Goal: Transaction & Acquisition: Book appointment/travel/reservation

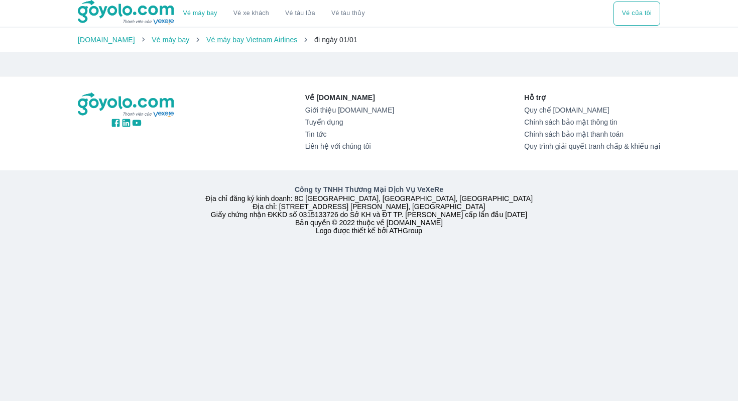
click at [637, 13] on button "Vé của tôi" at bounding box center [637, 14] width 47 height 24
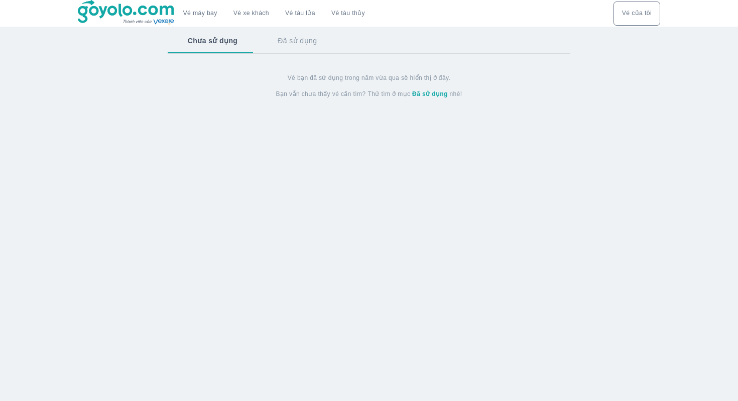
click at [297, 44] on button "Đã sử dụng" at bounding box center [297, 41] width 79 height 26
click at [211, 46] on button "Chưa sử dụng" at bounding box center [212, 41] width 88 height 26
click at [259, 18] on button "Vé xe khách" at bounding box center [251, 14] width 52 height 24
click at [191, 14] on link "Vé máy bay" at bounding box center [200, 14] width 34 height 8
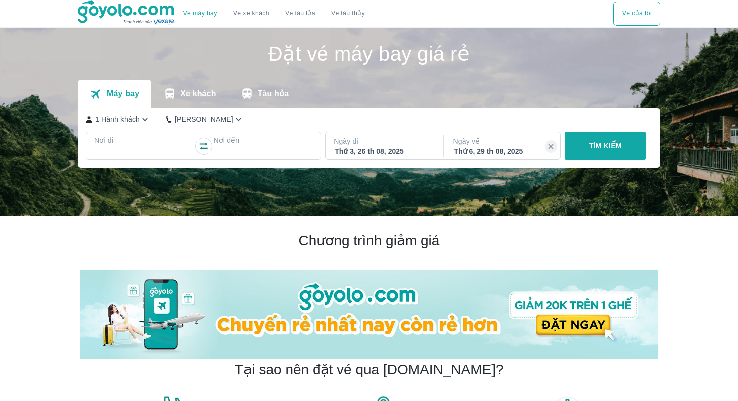
click at [147, 147] on div at bounding box center [143, 152] width 97 height 12
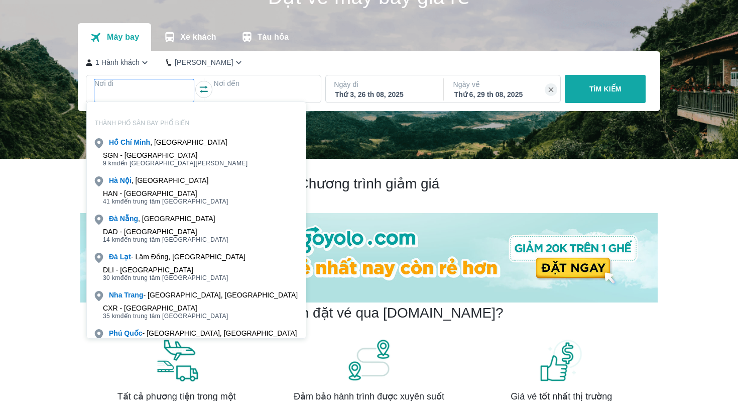
scroll to position [58, 0]
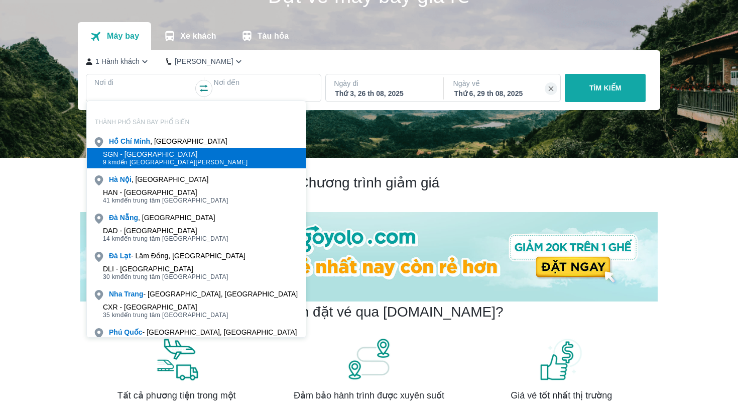
click at [130, 149] on div "SGN - Sân bay Tân Sơn Nhất 9 km đến trung tâm Hồ Chí Minh" at bounding box center [196, 158] width 219 height 20
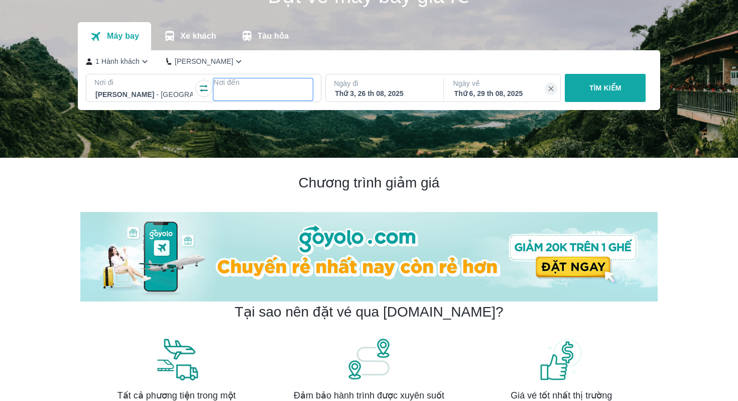
click at [246, 85] on p "Nơi đến" at bounding box center [262, 82] width 99 height 10
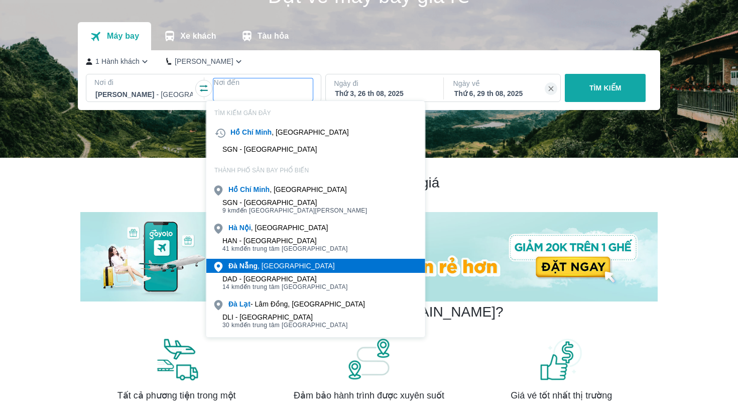
click at [261, 268] on div "Đà Nẵng , Việt nam" at bounding box center [281, 266] width 106 height 10
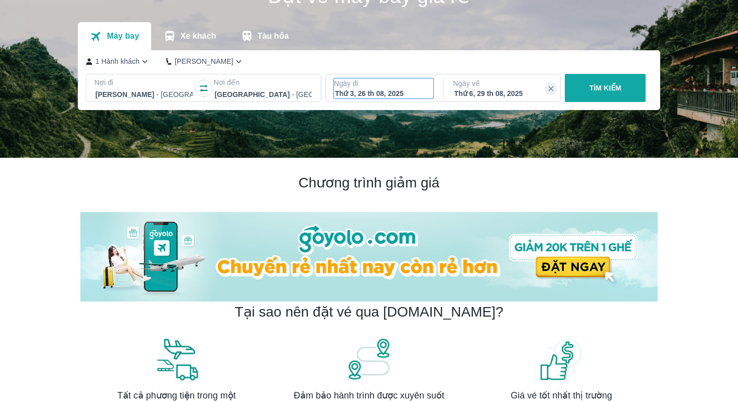
click at [396, 88] on div "Thứ 3, 26 th 08, 2025" at bounding box center [383, 93] width 97 height 10
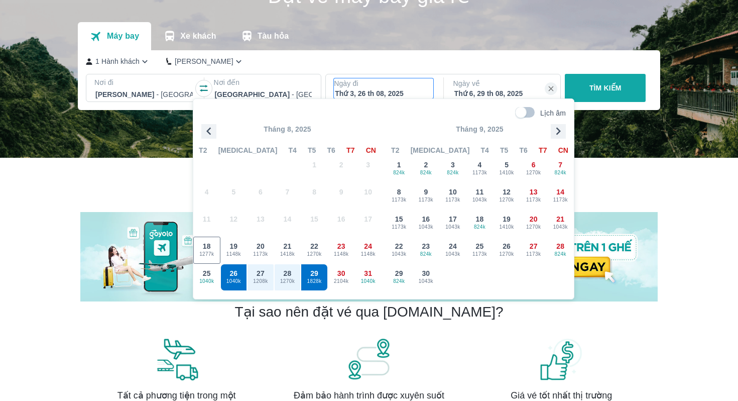
click at [602, 90] on p "TÌM KIẾM" at bounding box center [606, 88] width 32 height 10
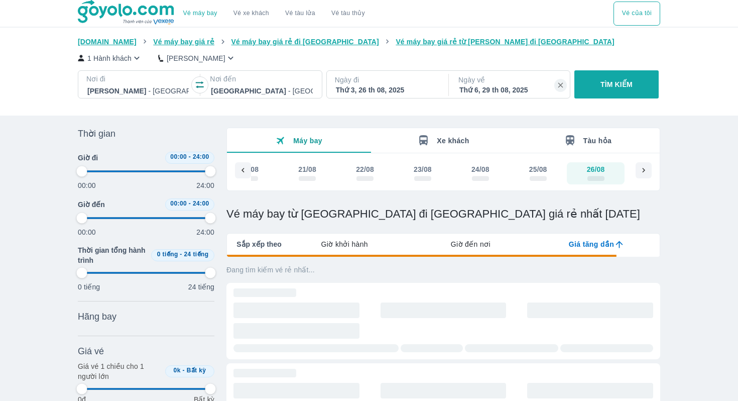
type input "97.9166666666667"
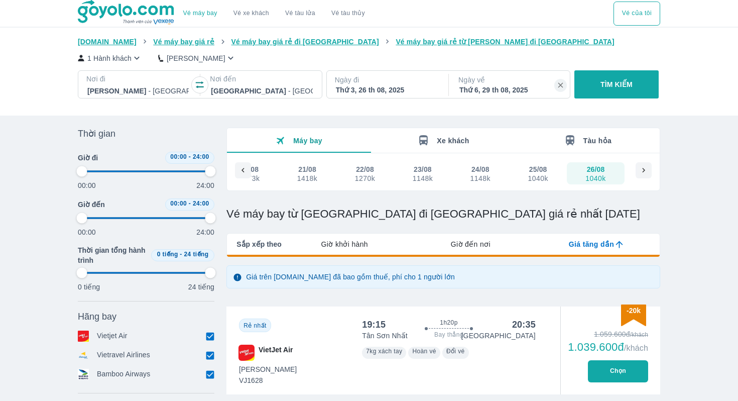
type input "97.9166666666667"
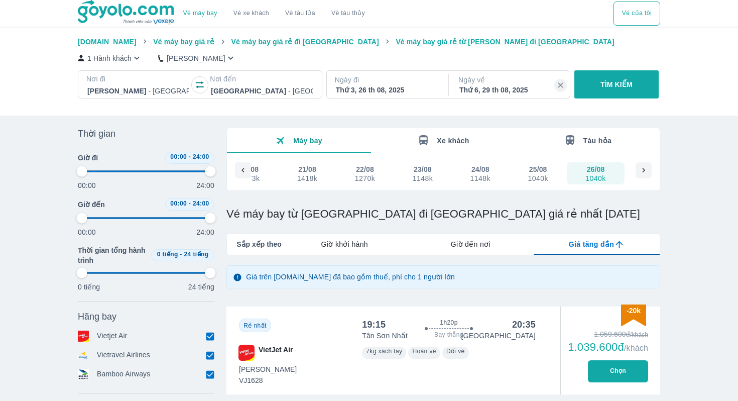
type input "97.9166666666667"
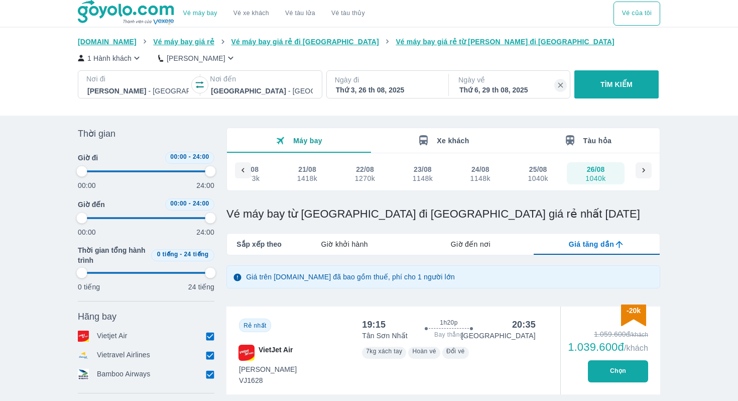
type input "97.9166666666667"
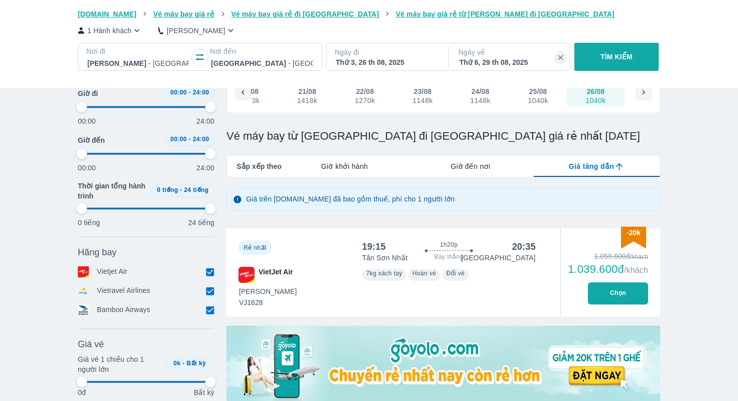
scroll to position [81, 0]
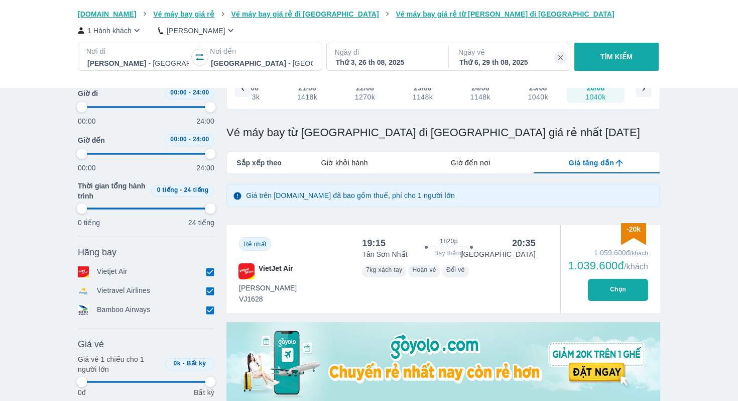
type input "97.9166666666667"
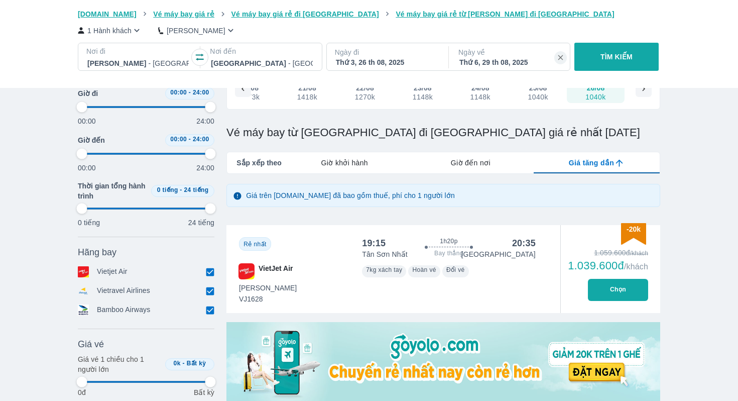
type input "97.9166666666667"
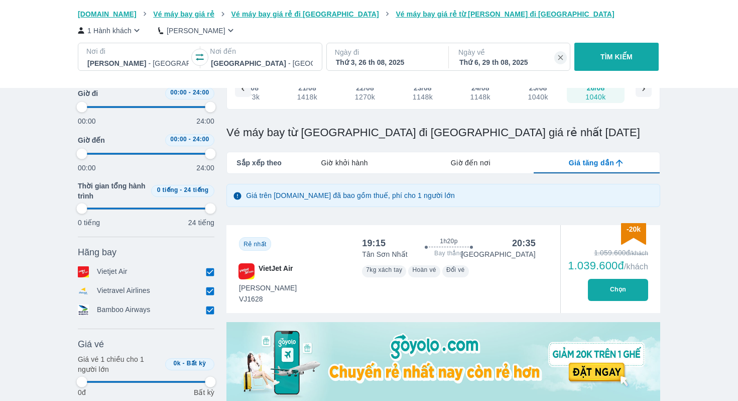
type input "97.9166666666667"
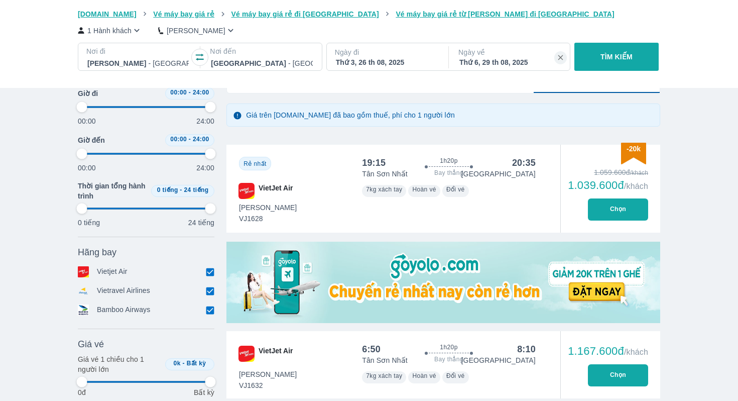
type input "97.9166666666667"
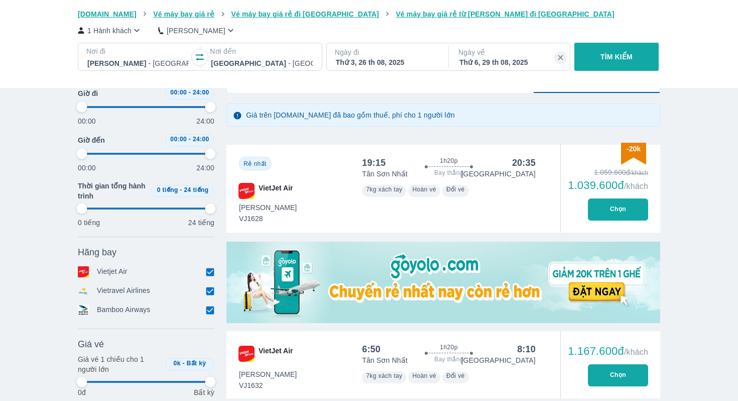
type input "97.9166666666667"
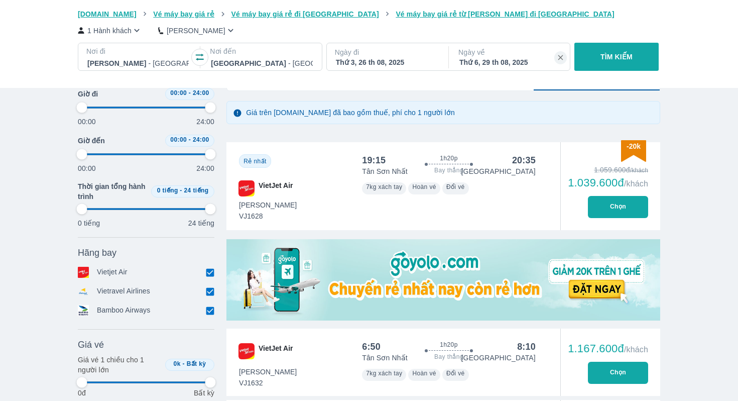
type input "97.9166666666667"
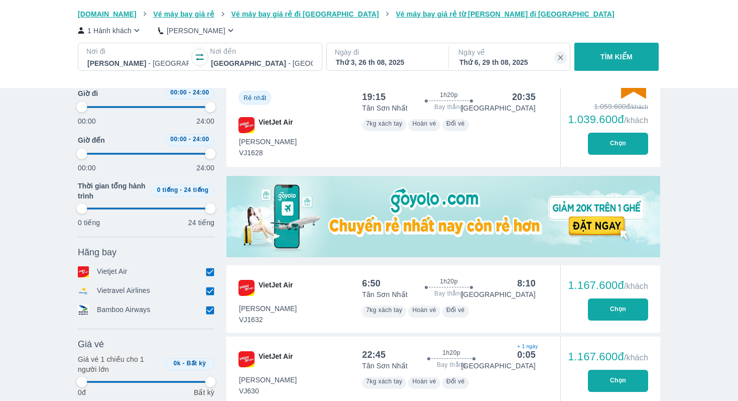
scroll to position [228, 0]
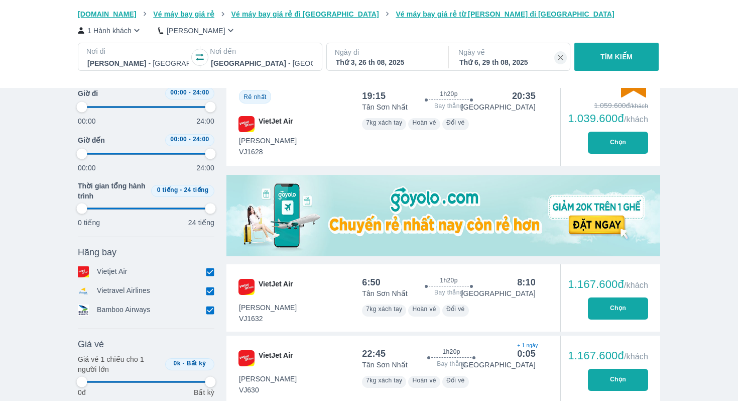
type input "97.9166666666667"
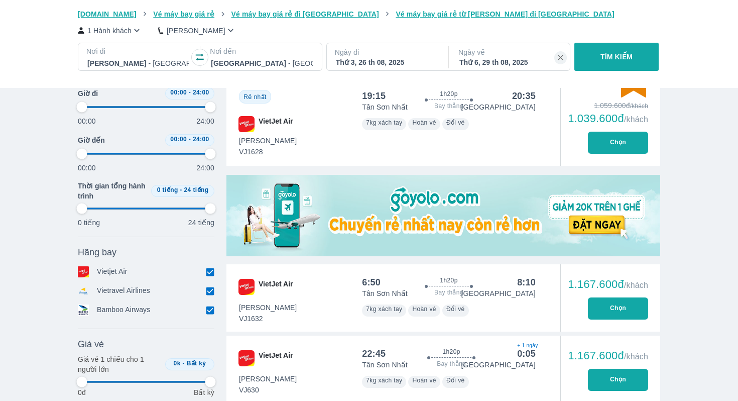
type input "97.9166666666667"
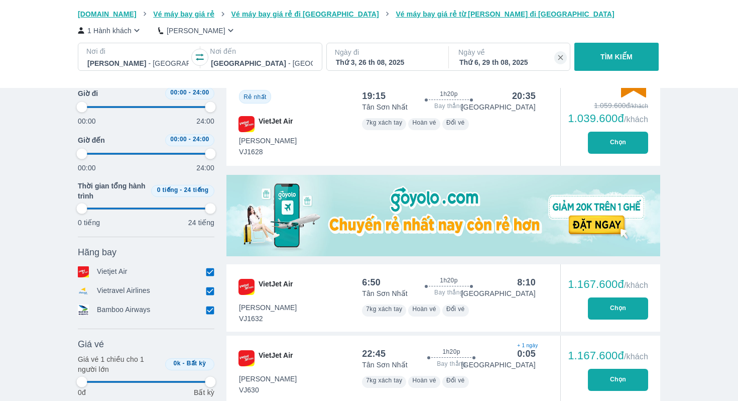
type input "97.9166666666667"
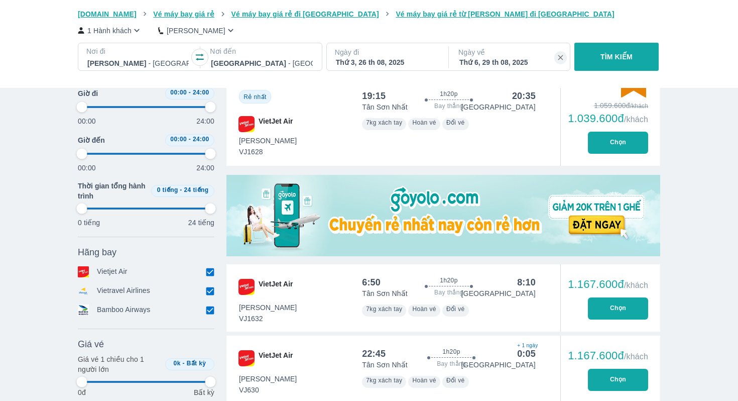
type input "97.9166666666667"
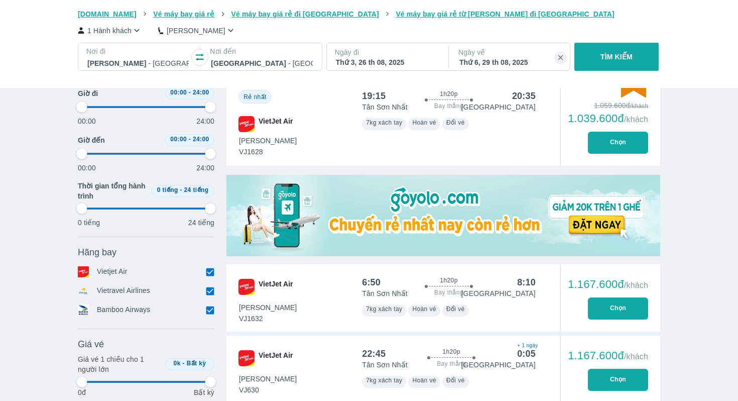
type input "97.9166666666667"
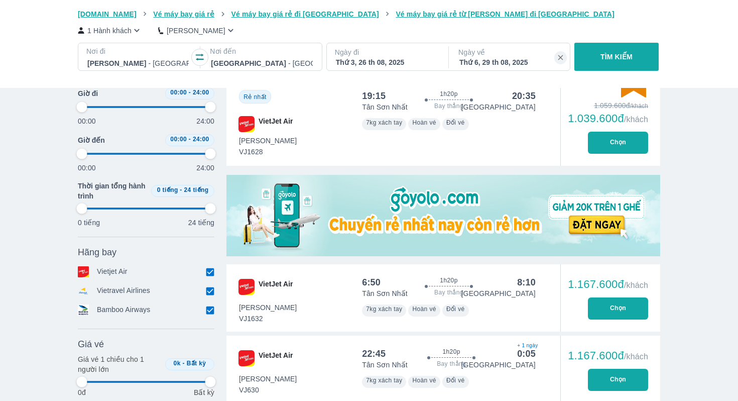
type input "97.9166666666667"
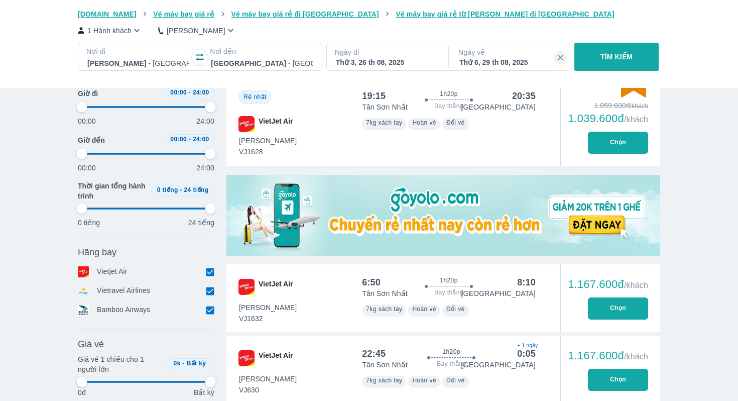
type input "97.9166666666667"
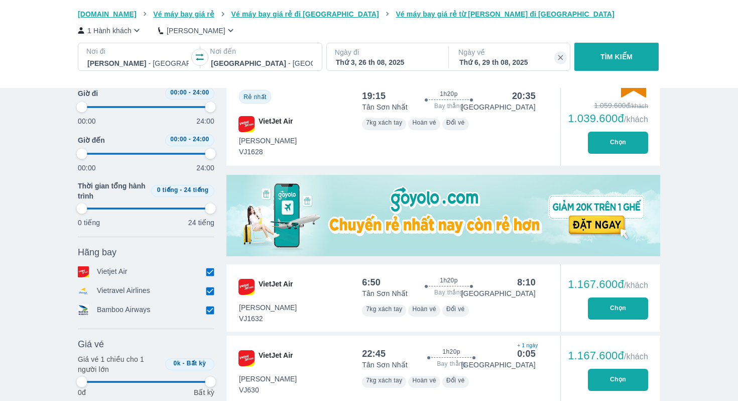
type input "97.9166666666667"
click at [611, 313] on button "Chọn" at bounding box center [618, 308] width 60 height 22
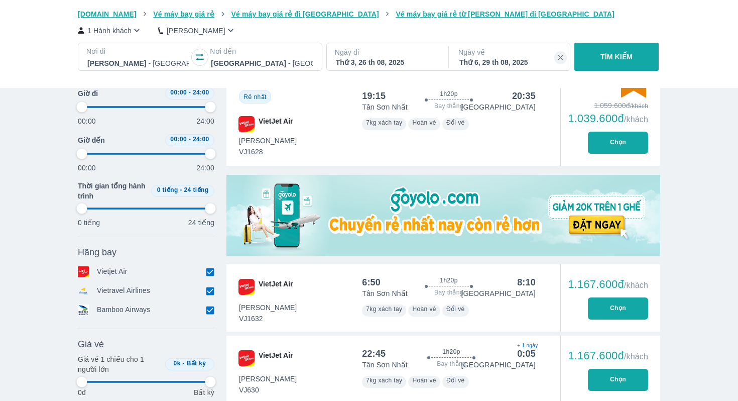
type input "97.9166666666667"
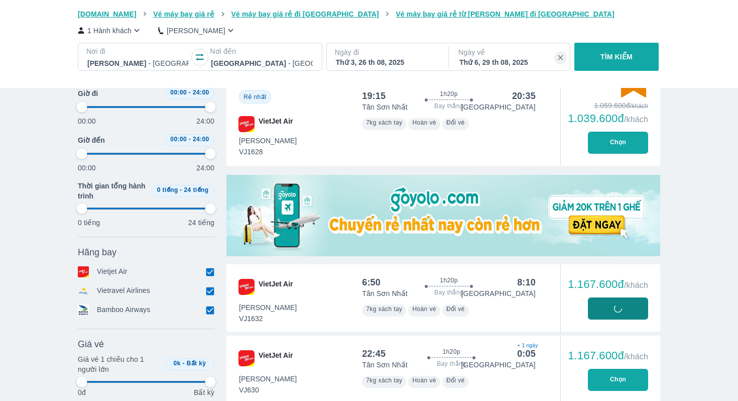
type input "97.9166666666667"
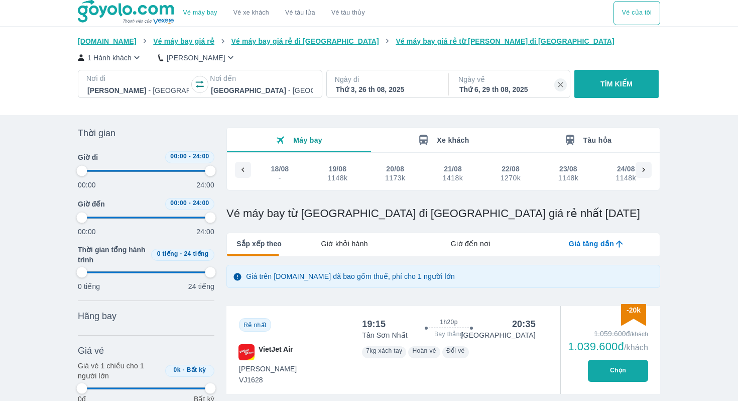
scroll to position [0, 146]
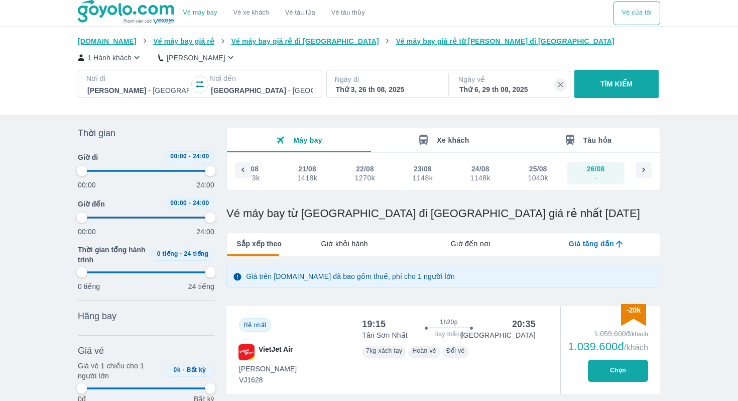
type input "97.9166666666667"
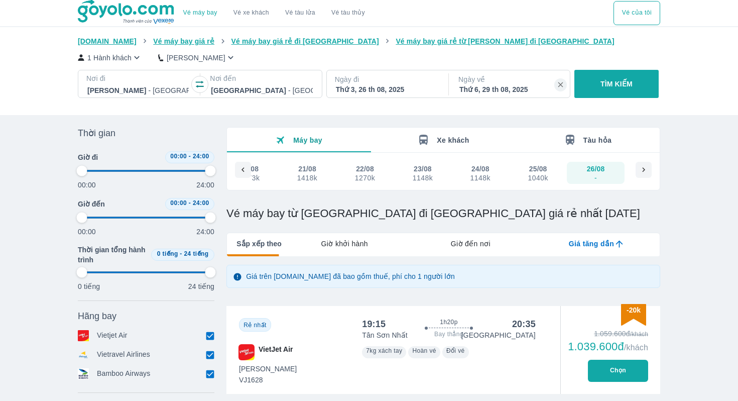
type input "97.9166666666667"
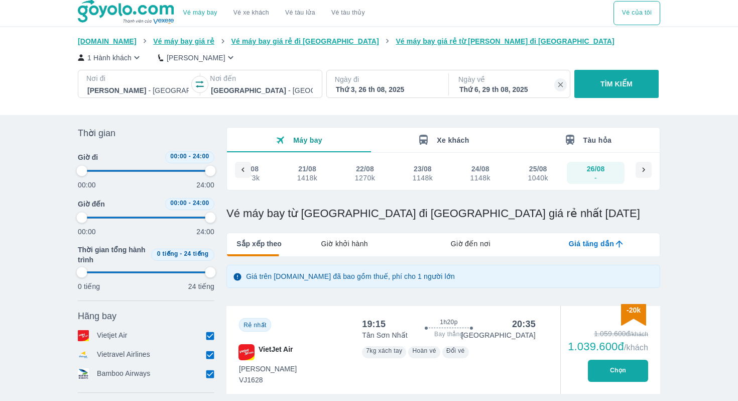
type input "97.9166666666667"
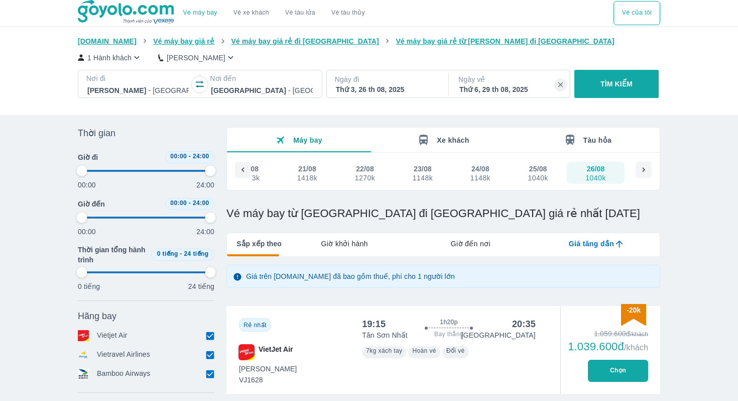
type input "97.9166666666667"
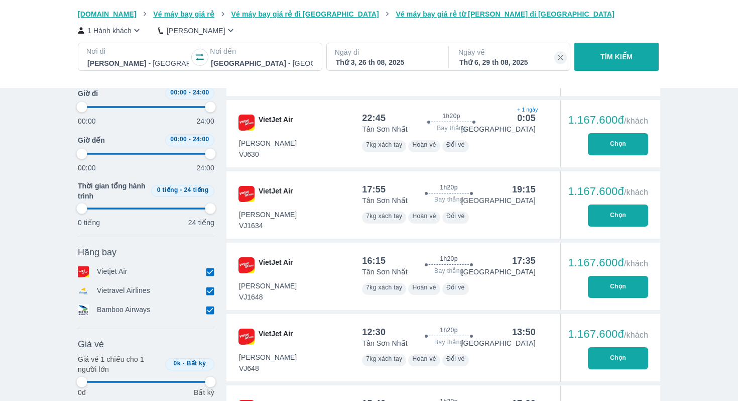
scroll to position [492, 0]
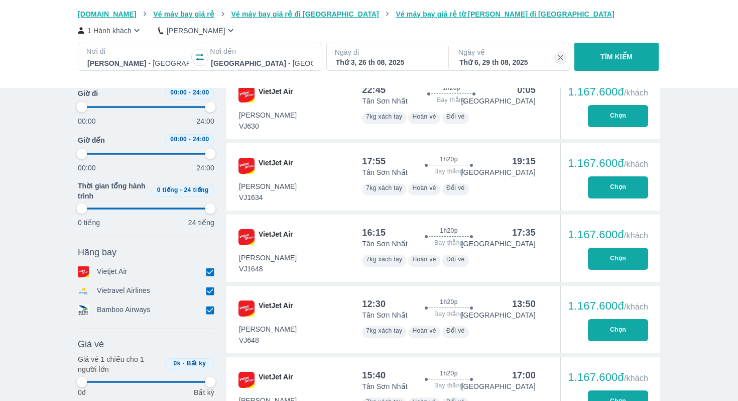
click at [132, 33] on p "1 Hành khách" at bounding box center [109, 31] width 44 height 10
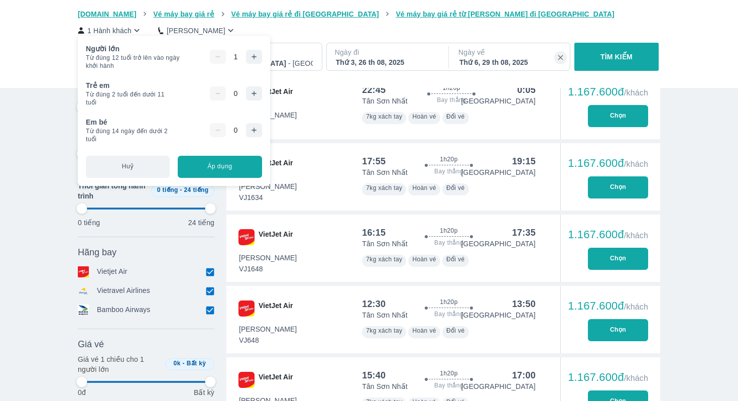
type input "97.9166666666667"
click at [257, 58] on icon "button" at bounding box center [254, 57] width 8 height 8
type input "97.9166666666667"
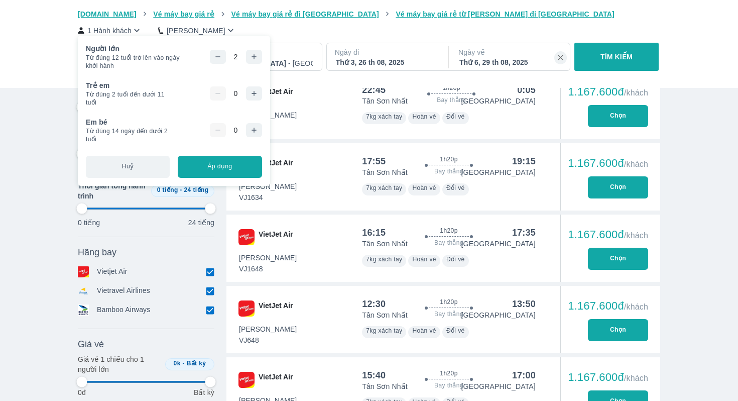
type input "97.9166666666667"
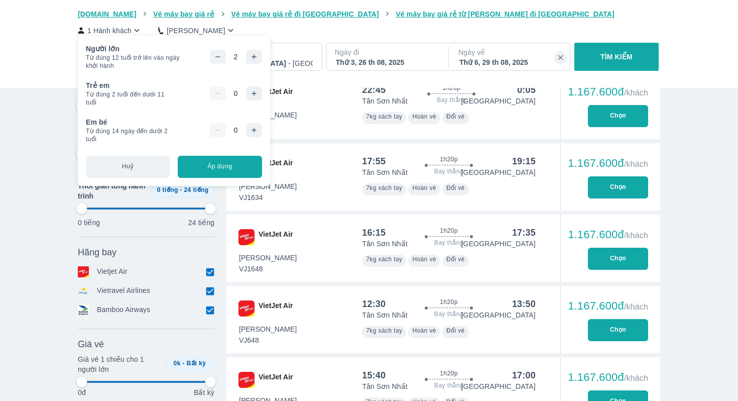
type input "97.9166666666667"
click at [604, 62] on button "TÌM KIẾM" at bounding box center [617, 57] width 84 height 28
type input "97.9166666666667"
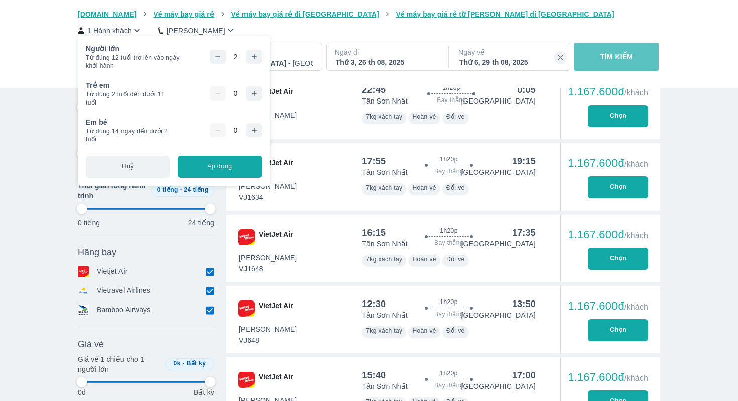
type input "97.9166666666667"
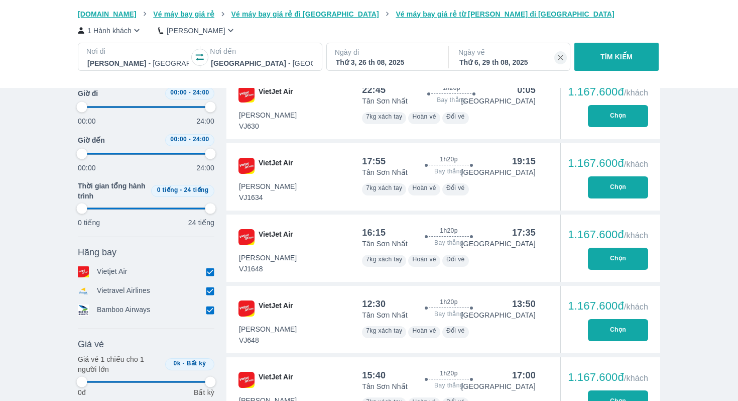
type input "97.9166666666667"
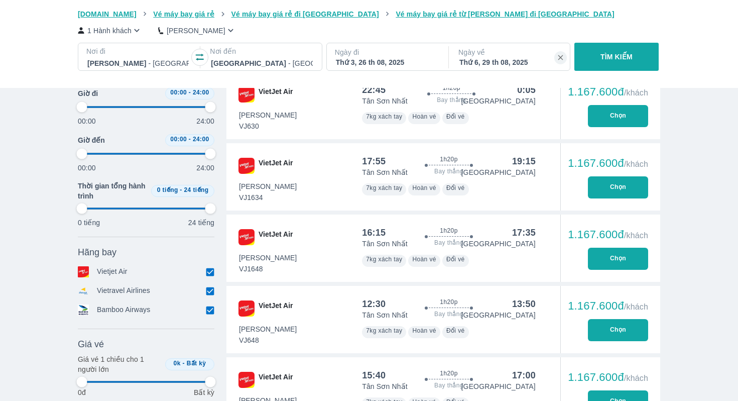
type input "97.9166666666667"
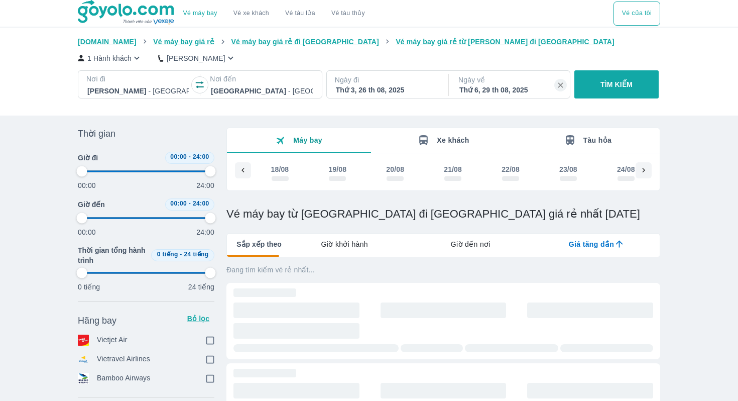
type input "97.9166666666667"
checkbox input "true"
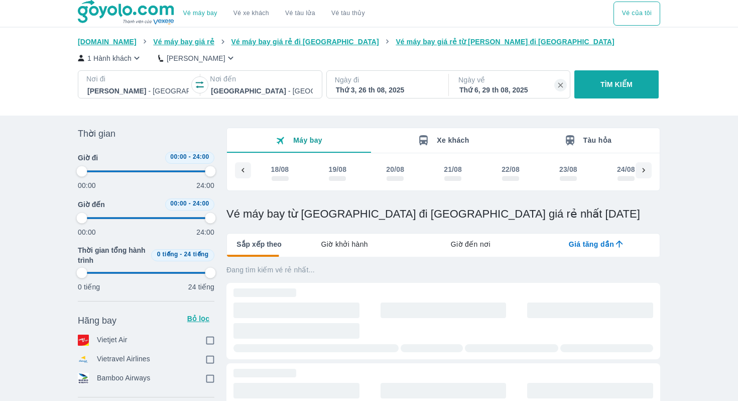
checkbox input "true"
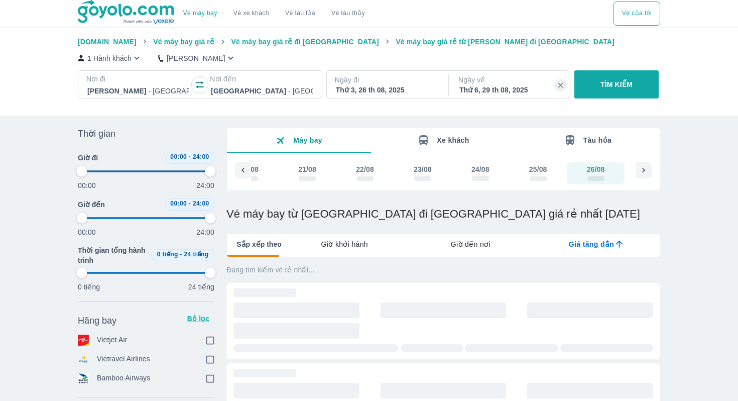
type input "97.9166666666667"
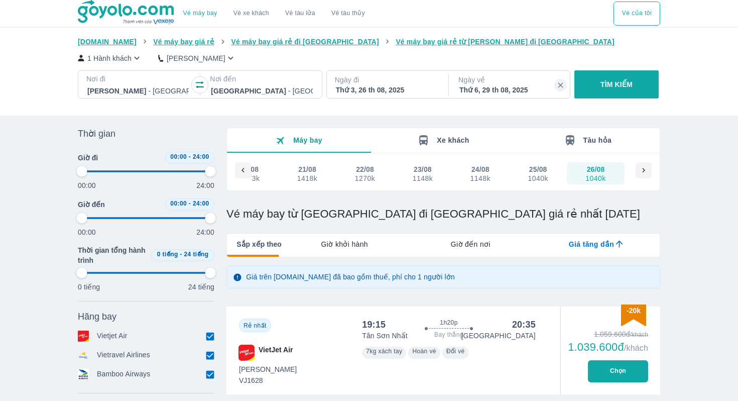
type input "97.9166666666667"
click at [113, 58] on p "1 Hành khách" at bounding box center [109, 58] width 44 height 10
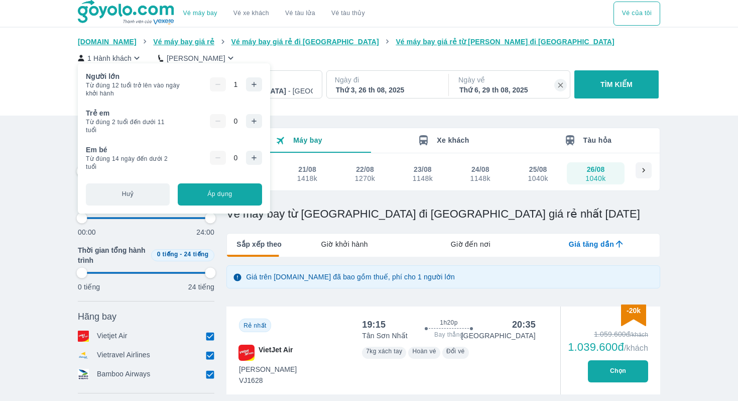
type input "97.9166666666667"
click at [258, 86] on icon "button" at bounding box center [254, 84] width 8 height 8
click at [234, 188] on button "Áp dụng" at bounding box center [220, 194] width 84 height 22
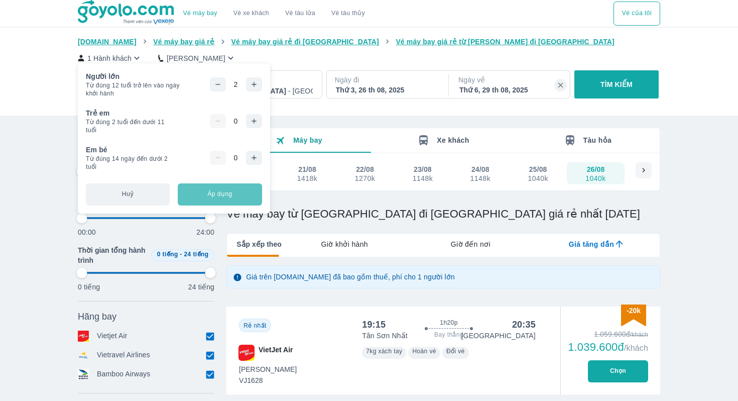
type input "97.9166666666667"
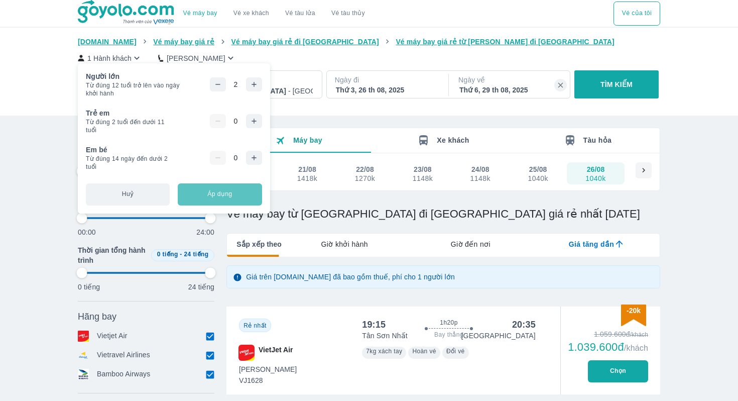
type input "97.9166666666667"
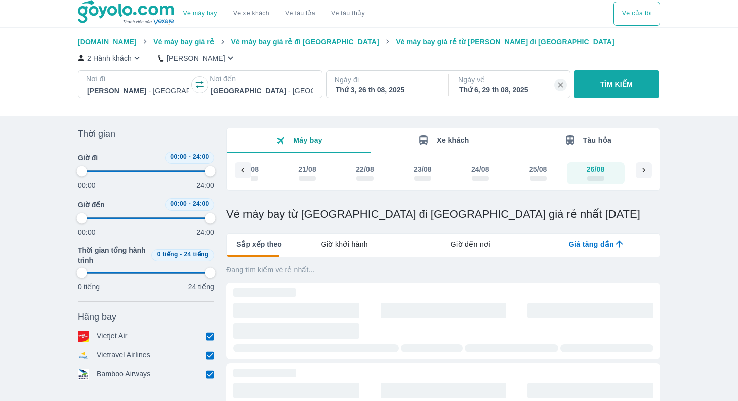
type input "97.9166666666667"
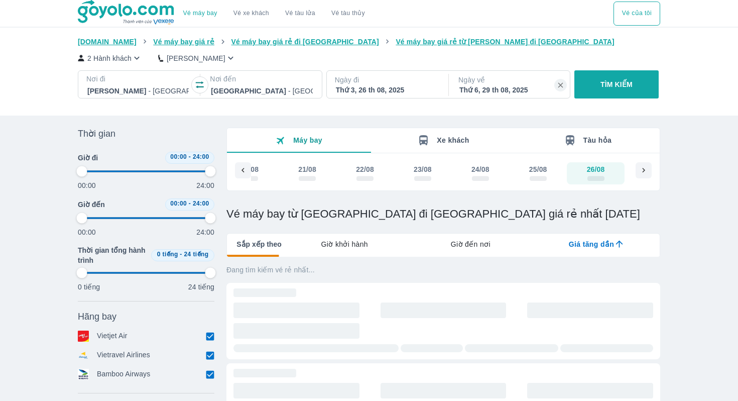
type input "97.9166666666667"
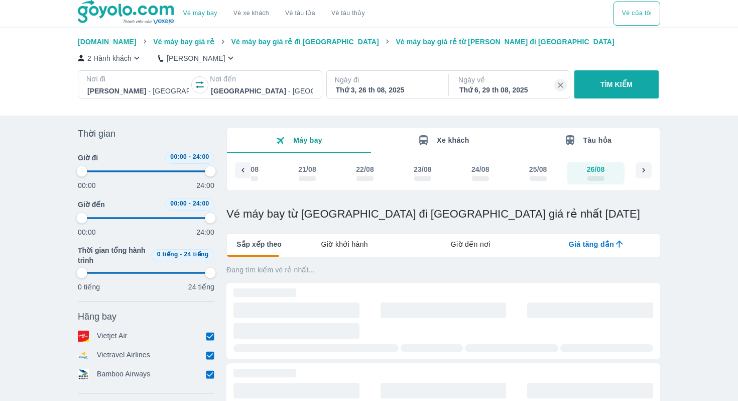
type input "97.9166666666667"
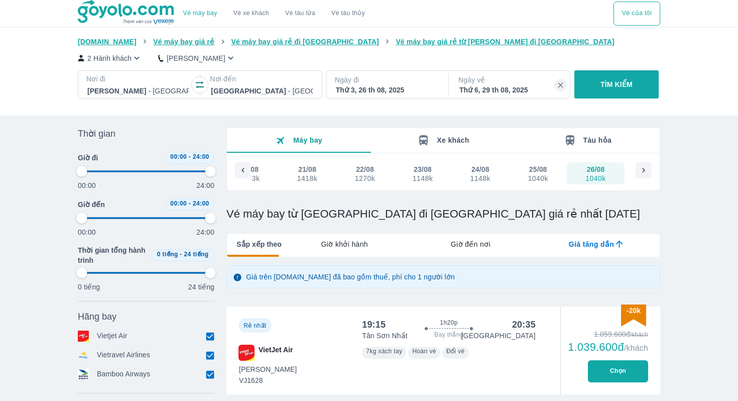
click at [613, 78] on button "TÌM KIẾM" at bounding box center [617, 84] width 84 height 28
type input "97.9166666666667"
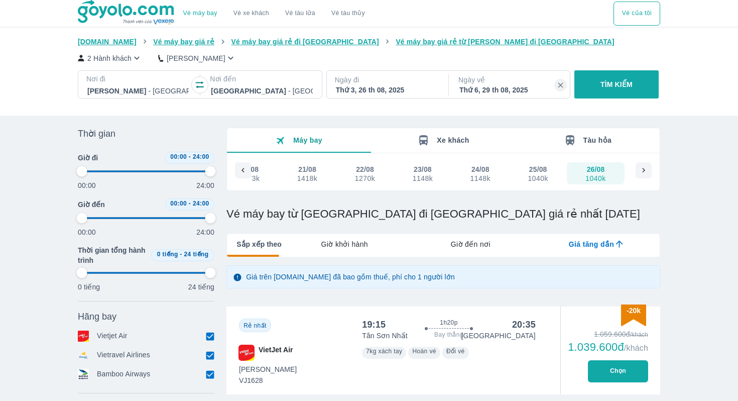
type input "97.9166666666667"
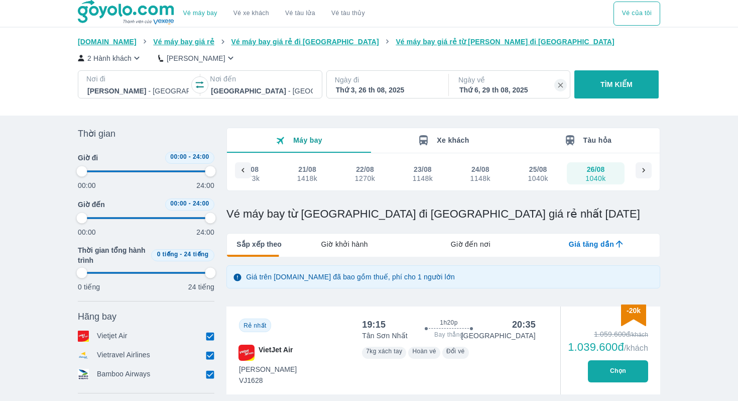
type input "97.9166666666667"
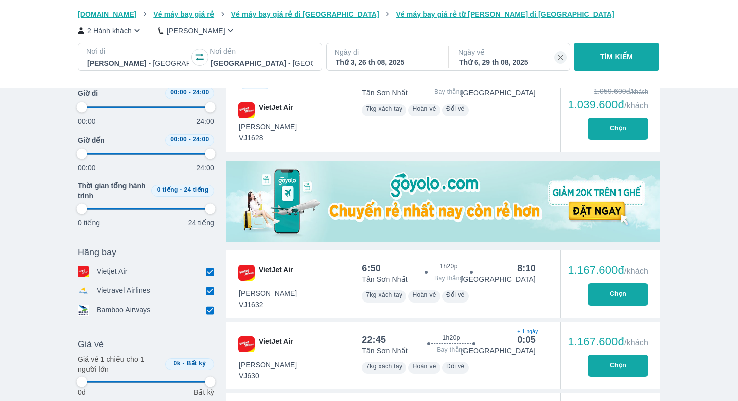
type input "97.9166666666667"
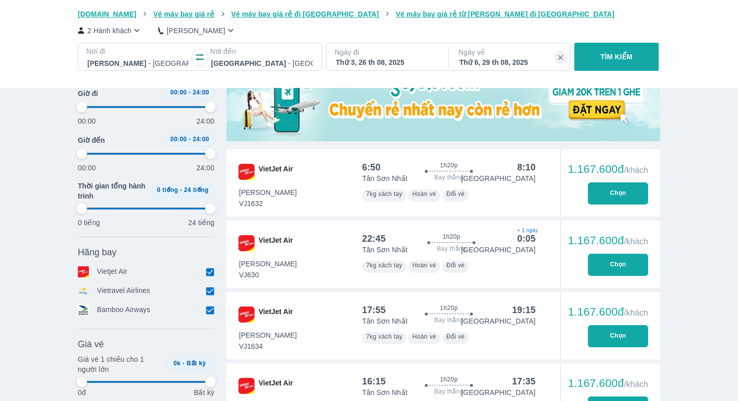
scroll to position [346, 0]
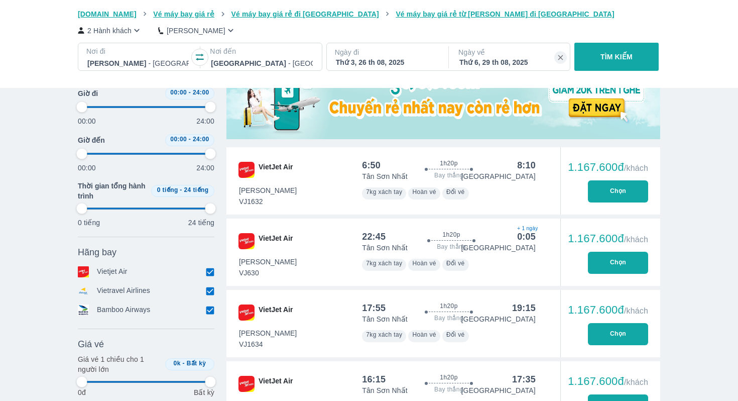
type input "97.9166666666667"
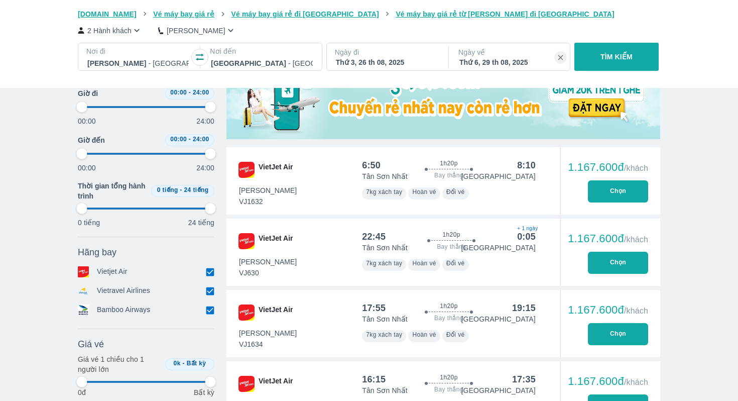
type input "97.9166666666667"
click at [613, 189] on button "Chọn" at bounding box center [618, 191] width 60 height 22
type input "97.9166666666667"
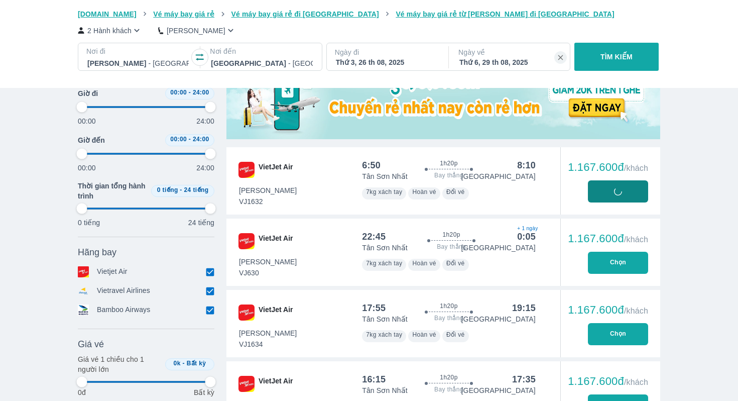
type input "97.9166666666667"
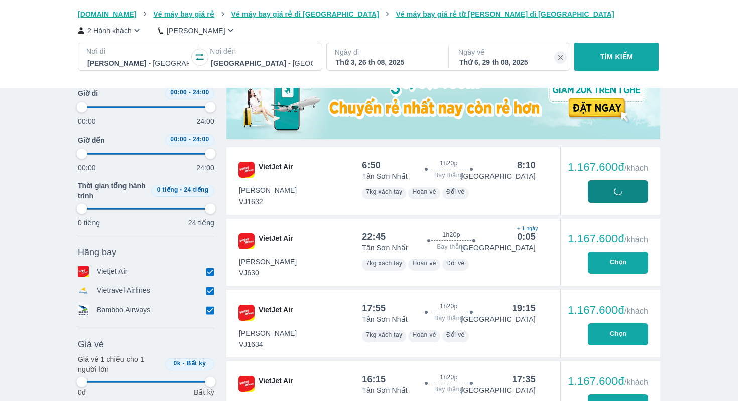
type input "97.9166666666667"
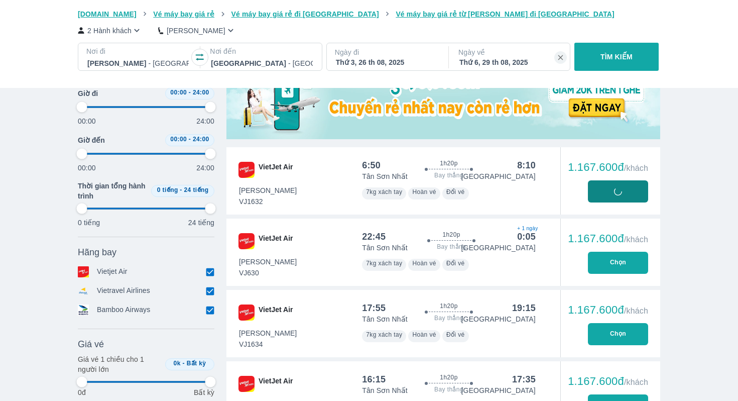
type input "97.9166666666667"
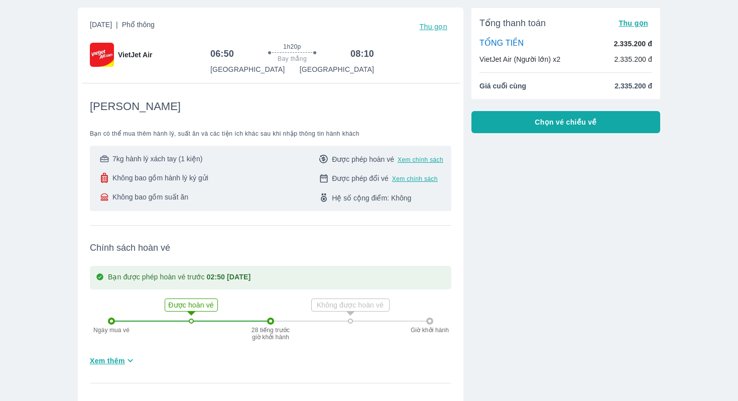
scroll to position [55, 0]
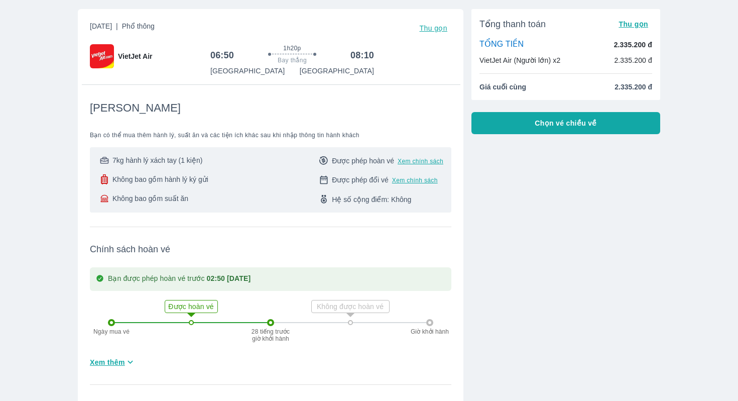
click at [543, 129] on button "Chọn vé chiều về" at bounding box center [566, 123] width 189 height 22
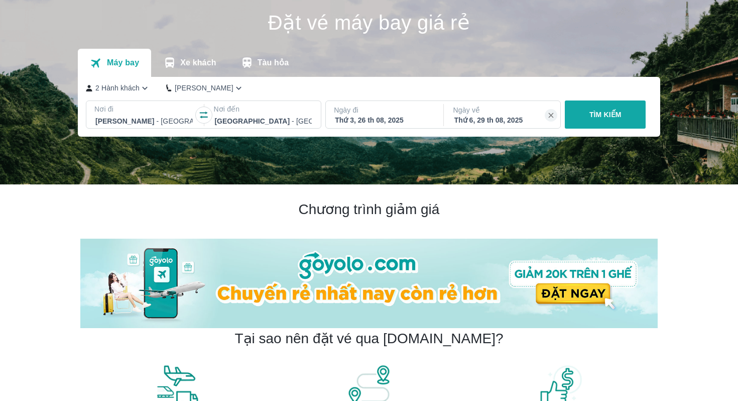
scroll to position [28, 0]
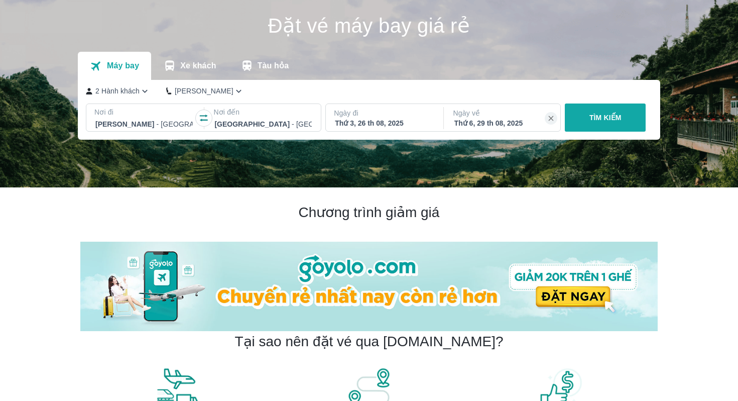
click at [603, 120] on p "TÌM KIẾM" at bounding box center [606, 117] width 32 height 10
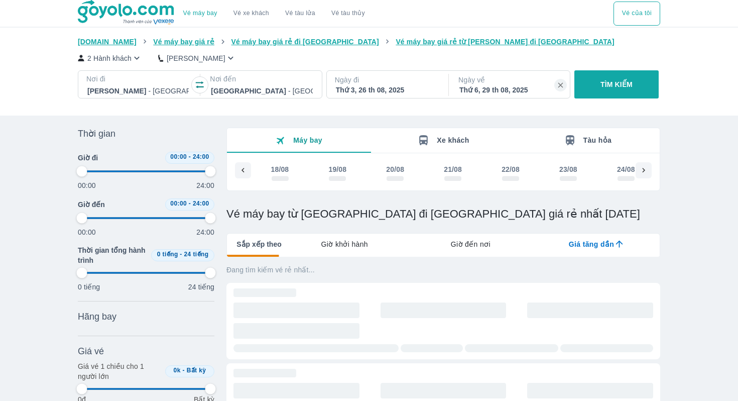
type input "97.9166666666667"
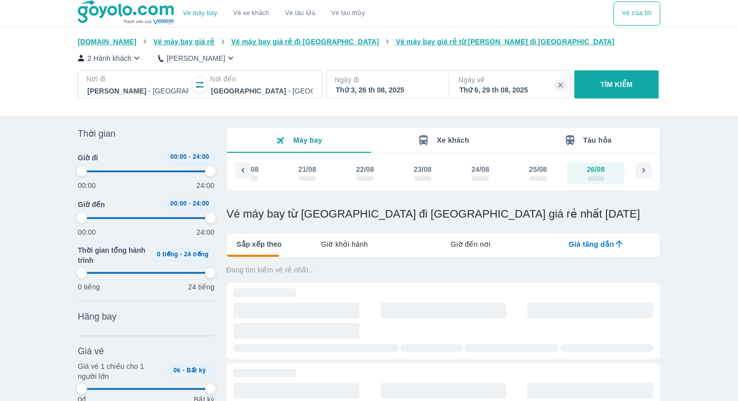
type input "97.9166666666667"
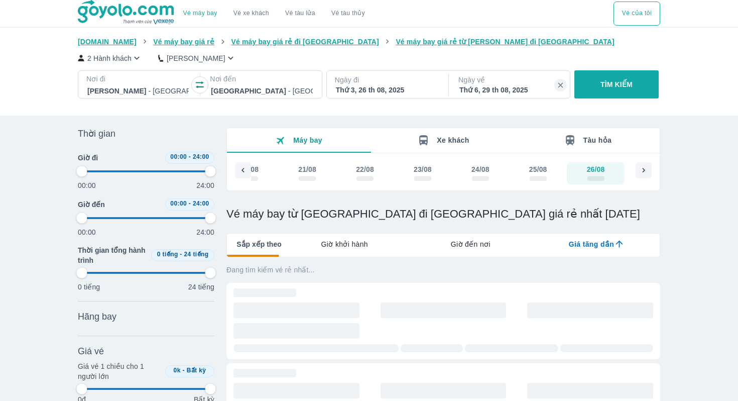
type input "97.9166666666667"
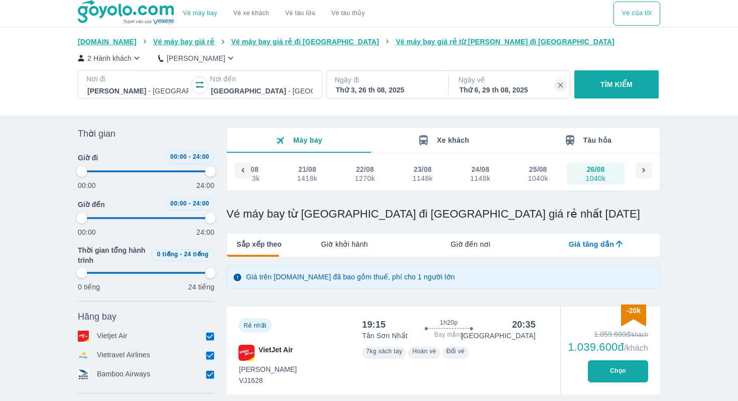
type input "97.9166666666667"
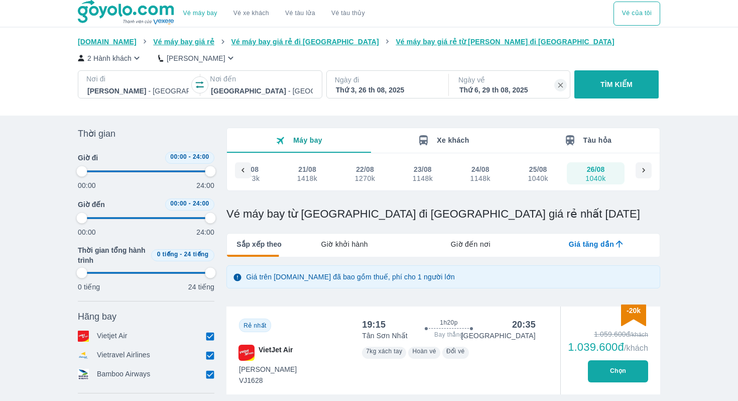
type input "97.9166666666667"
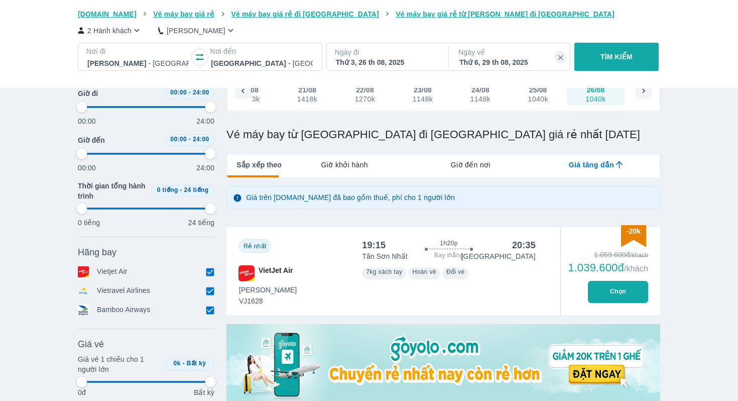
scroll to position [81, 0]
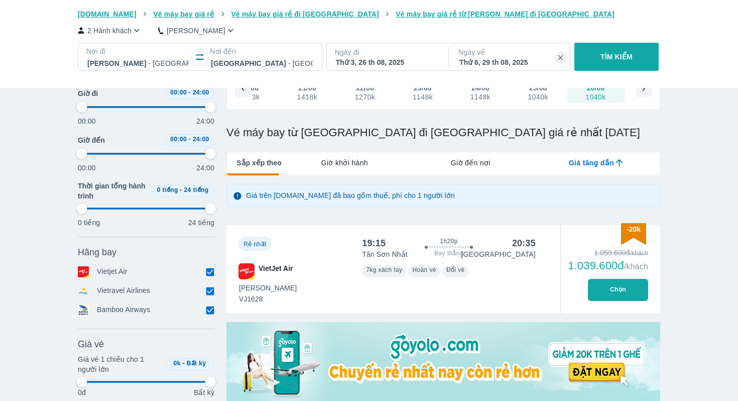
type input "97.9166666666667"
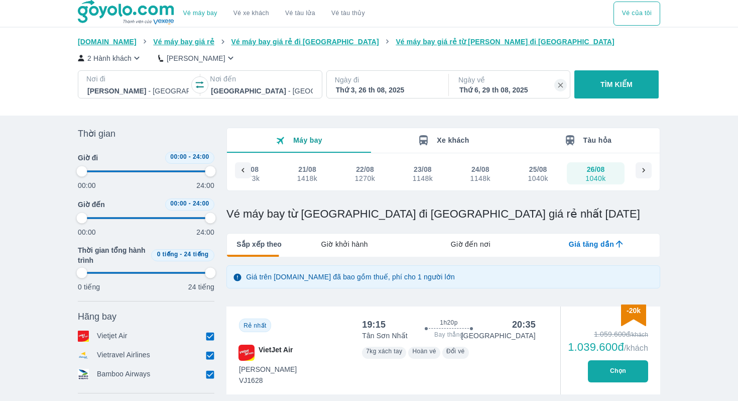
type input "97.9166666666667"
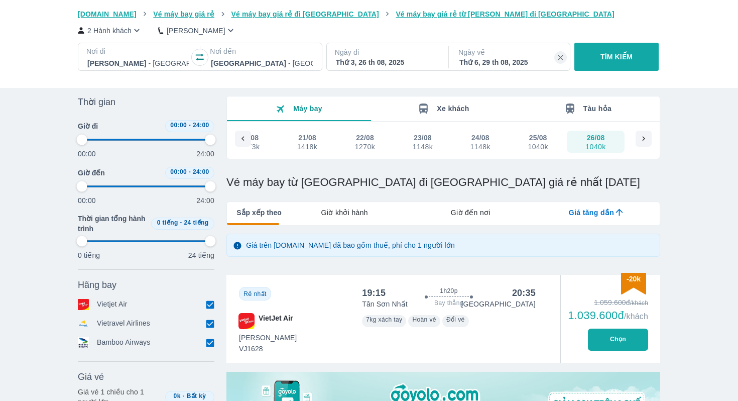
type input "97.9166666666667"
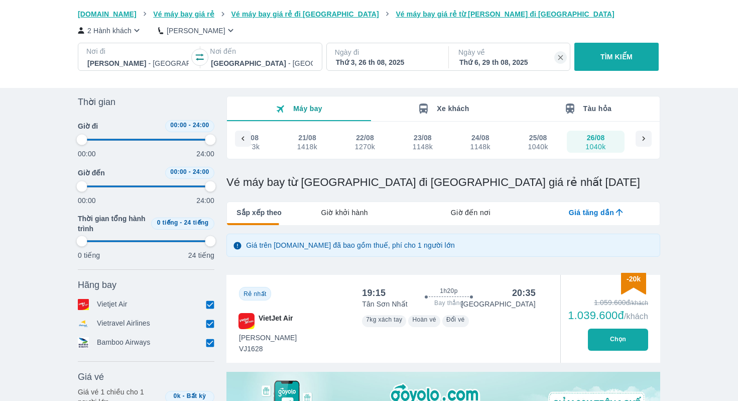
type input "97.9166666666667"
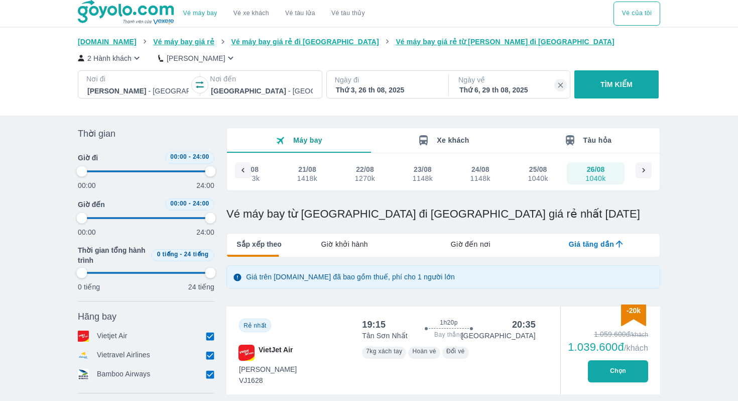
type input "97.9166666666667"
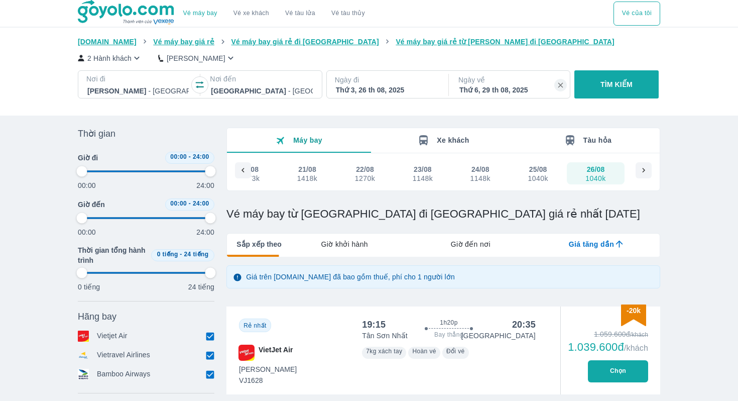
type input "97.9166666666667"
click at [199, 85] on icon "button" at bounding box center [200, 85] width 10 height 10
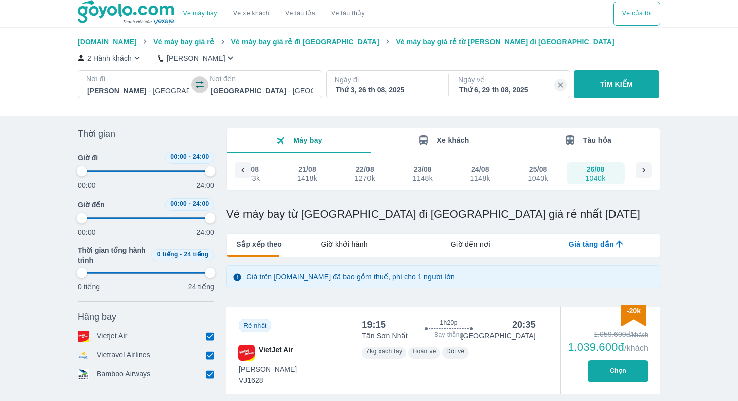
type input "97.9166666666667"
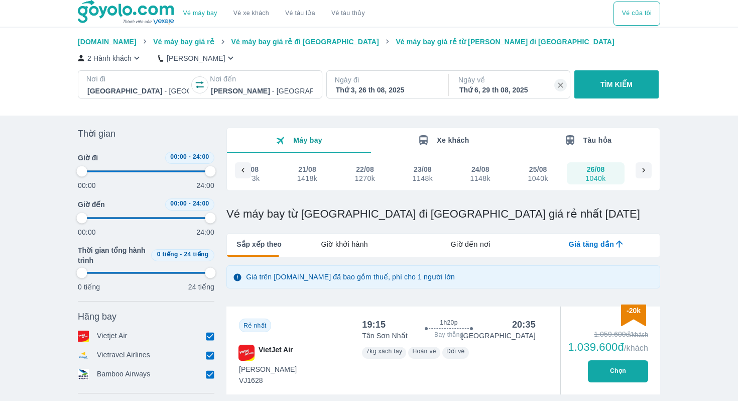
type input "97.9166666666667"
click at [609, 87] on p "TÌM KIẾM" at bounding box center [617, 84] width 32 height 10
type input "97.9166666666667"
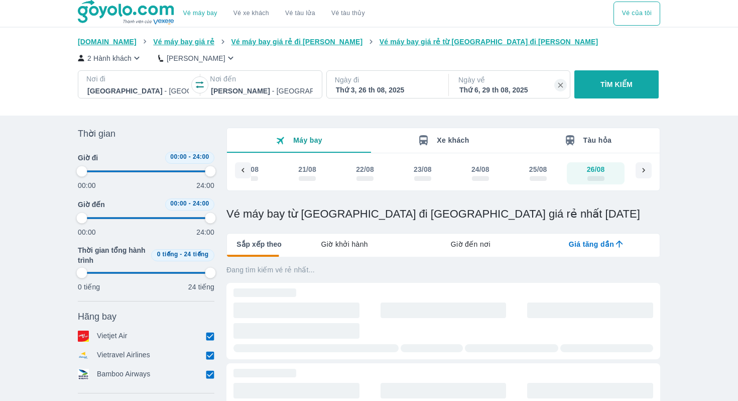
type input "97.9166666666667"
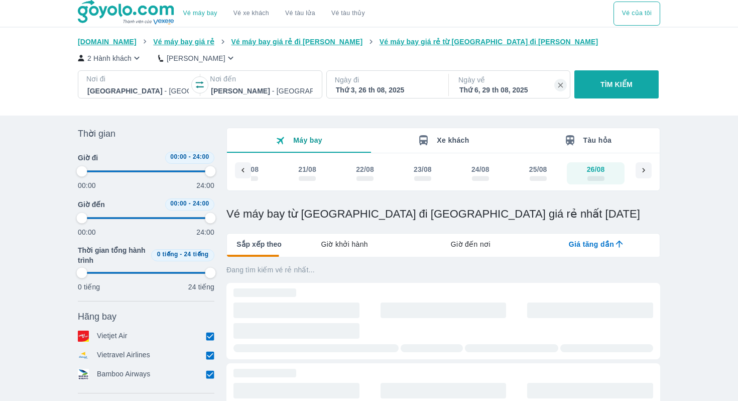
type input "97.9166666666667"
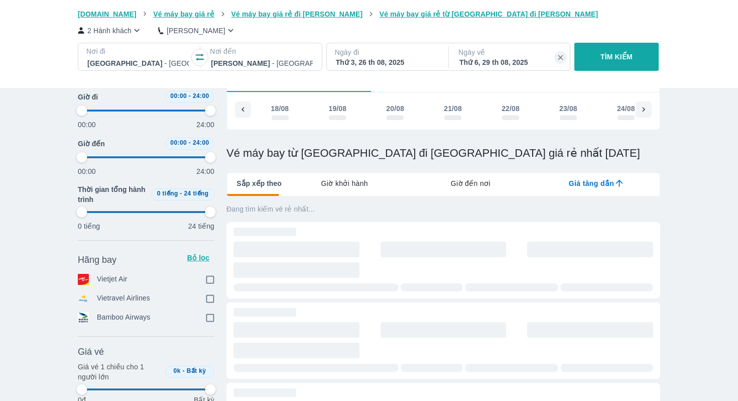
scroll to position [0, 146]
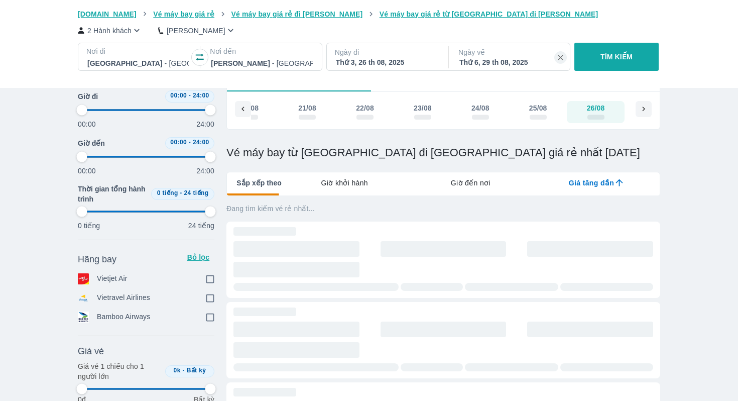
type input "97.9166666666667"
checkbox input "true"
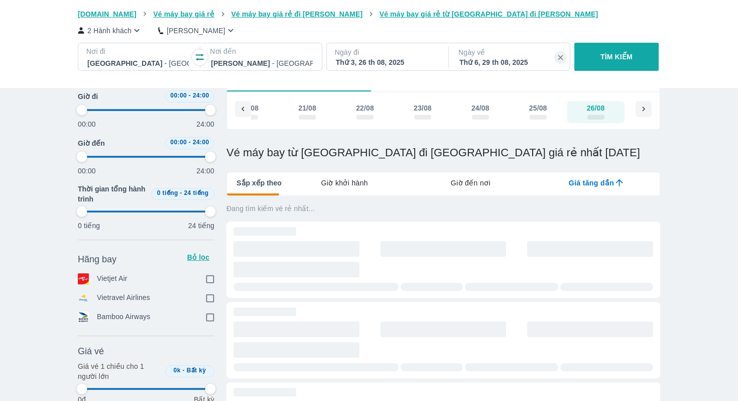
type input "97.9166666666667"
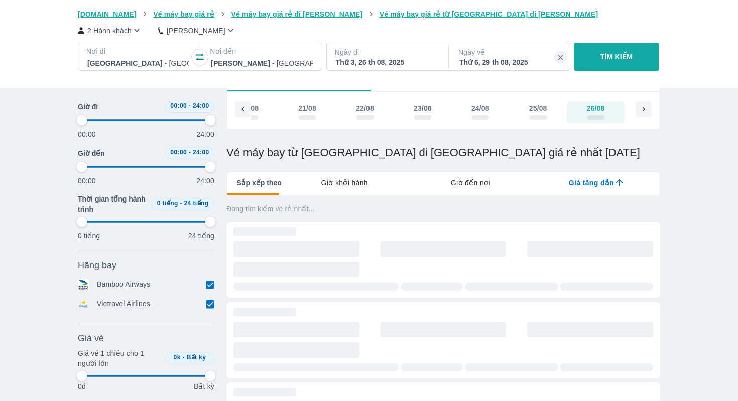
type input "97.9166666666667"
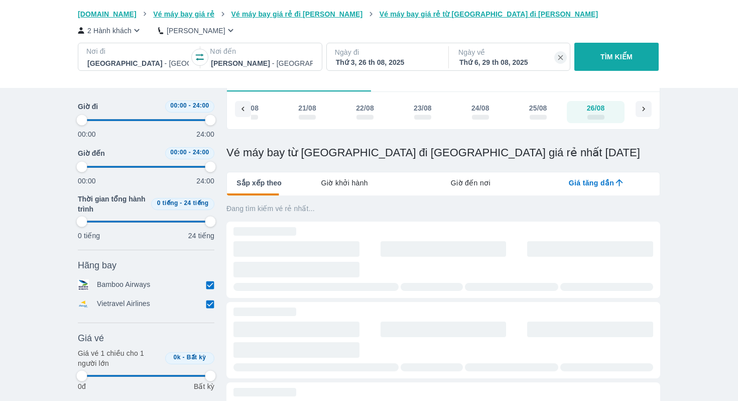
type input "97.9166666666667"
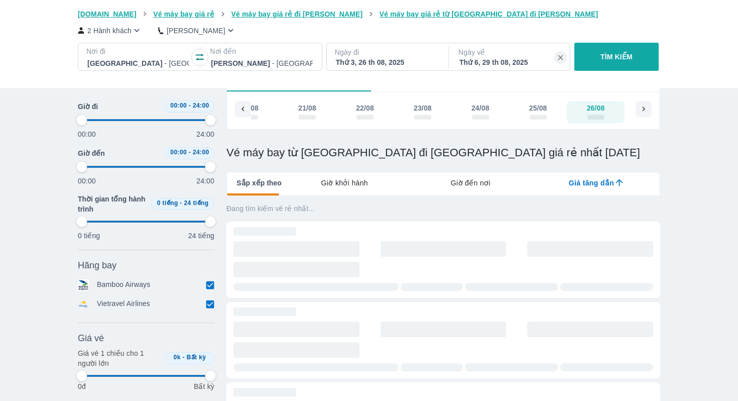
type input "97.9166666666667"
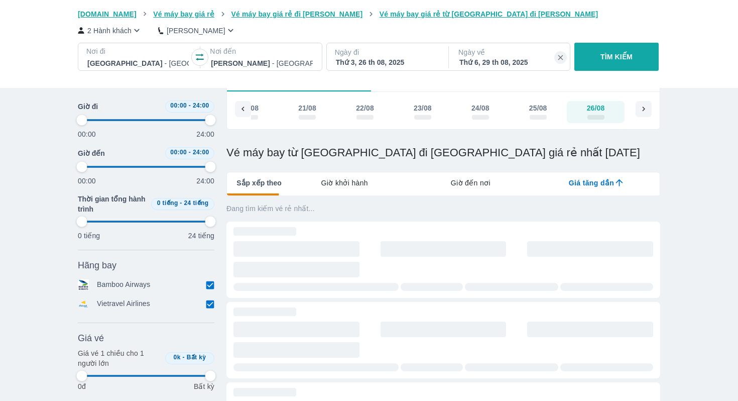
type input "97.9166666666667"
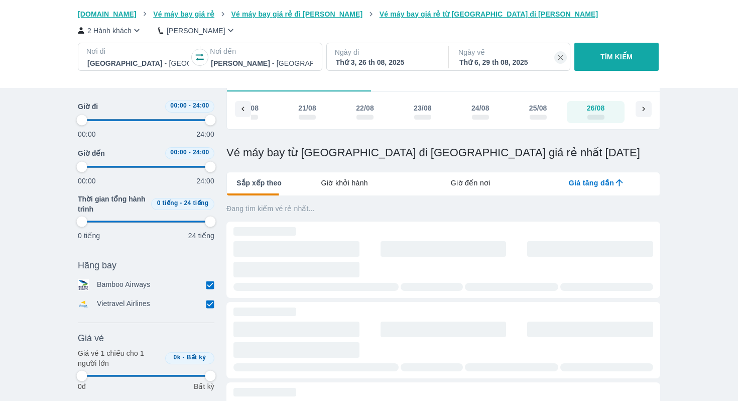
type input "97.9166666666667"
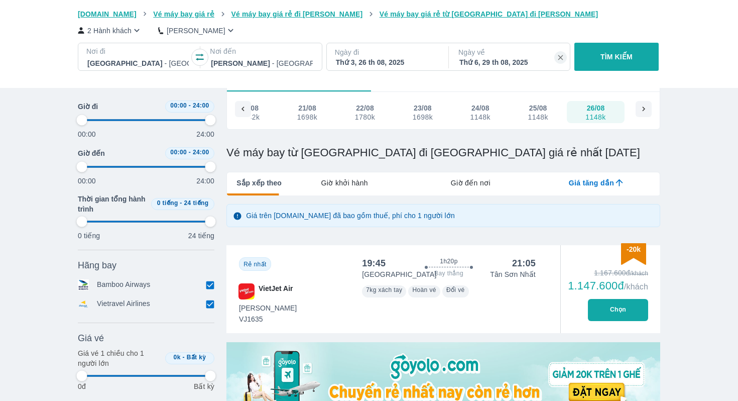
type input "97.9166666666667"
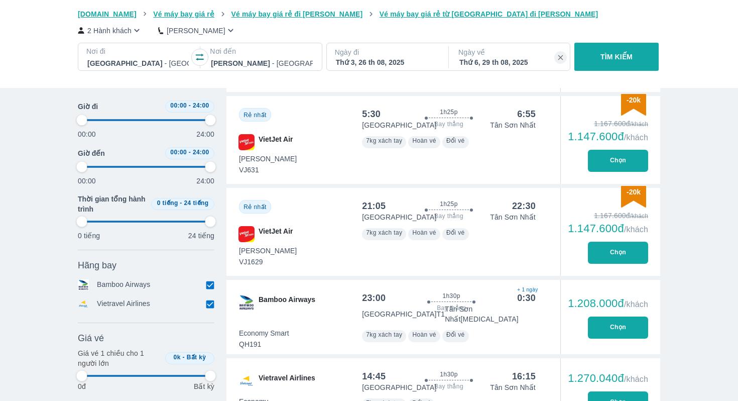
scroll to position [491, 0]
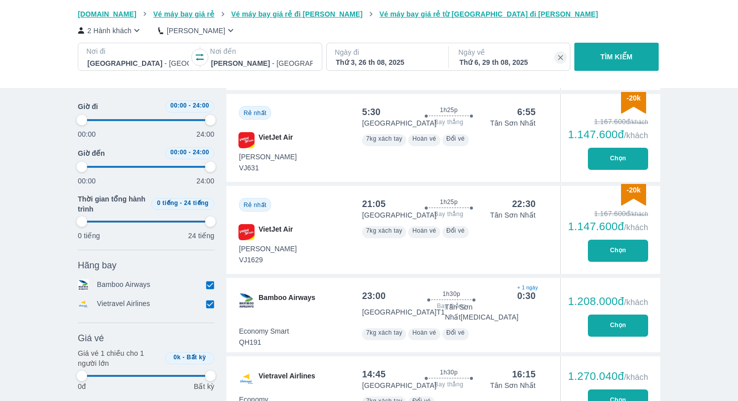
type input "97.9166666666667"
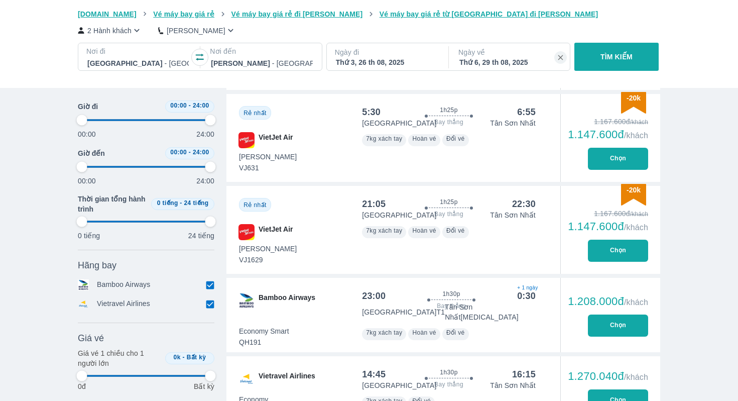
type input "97.9166666666667"
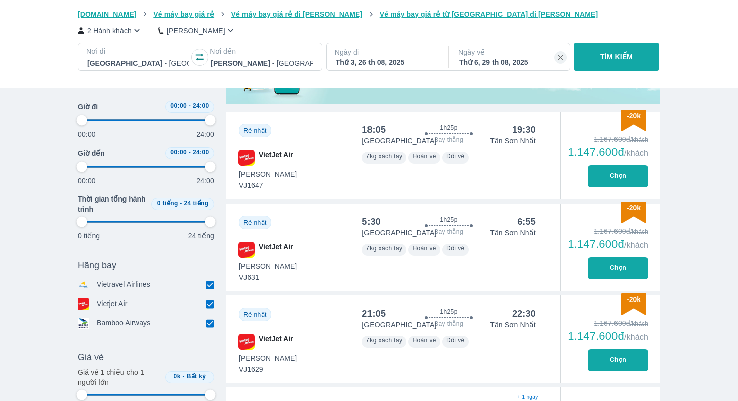
type input "97.9166666666667"
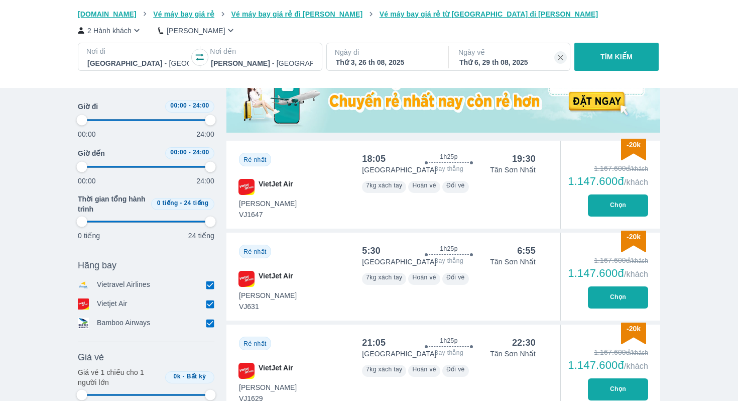
scroll to position [348, 0]
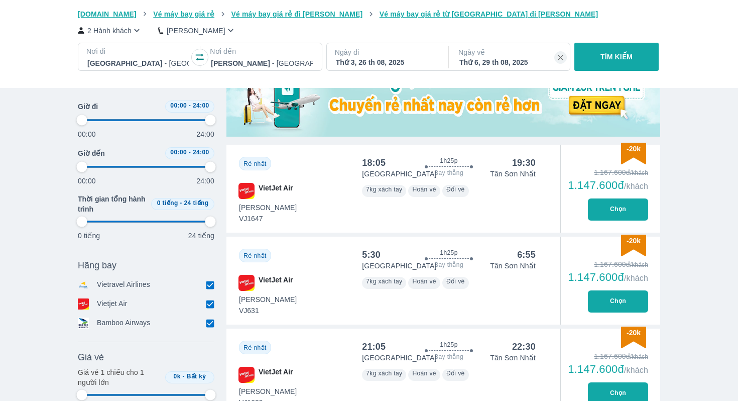
type input "97.9166666666667"
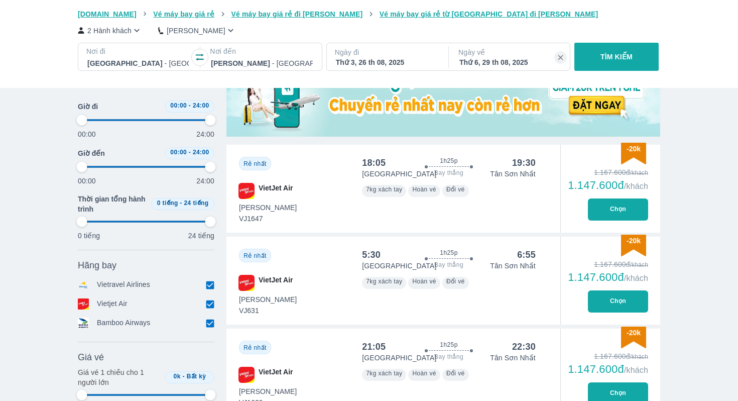
type input "97.9166666666667"
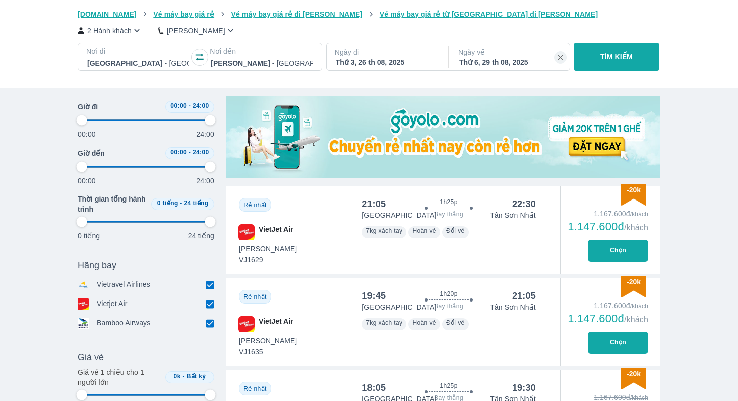
scroll to position [306, 0]
type input "97.9166666666667"
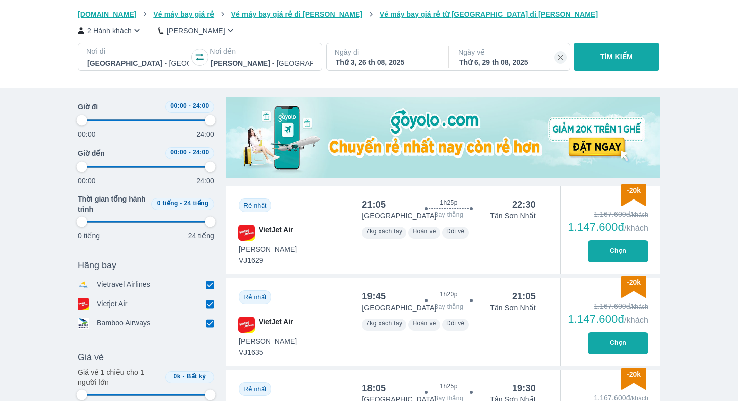
type input "97.9166666666667"
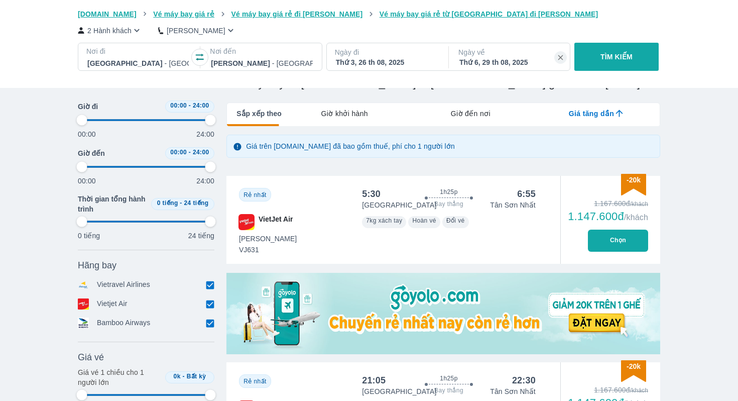
type input "97.9166666666667"
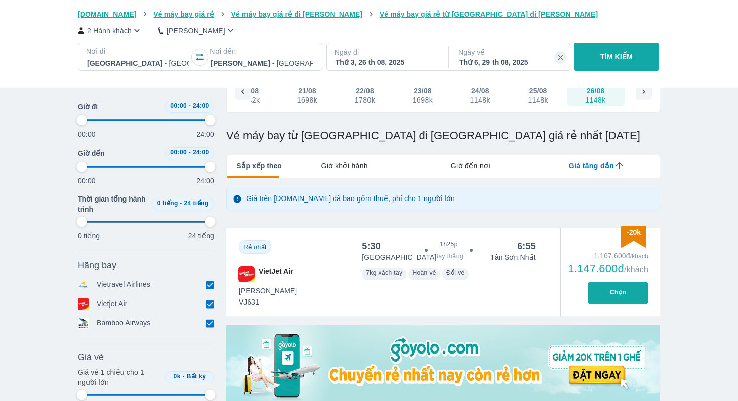
type input "97.9166666666667"
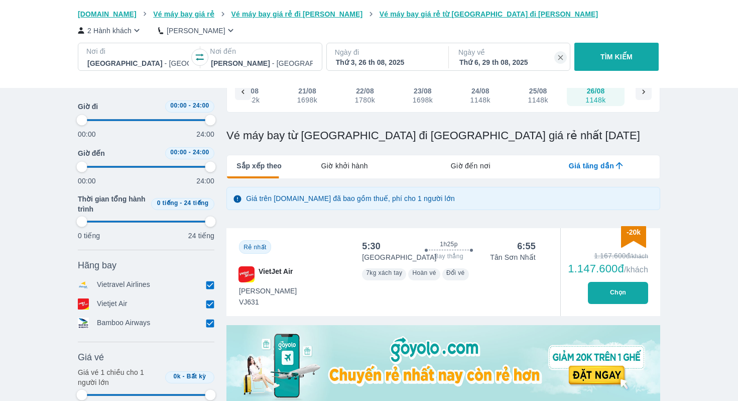
type input "97.9166666666667"
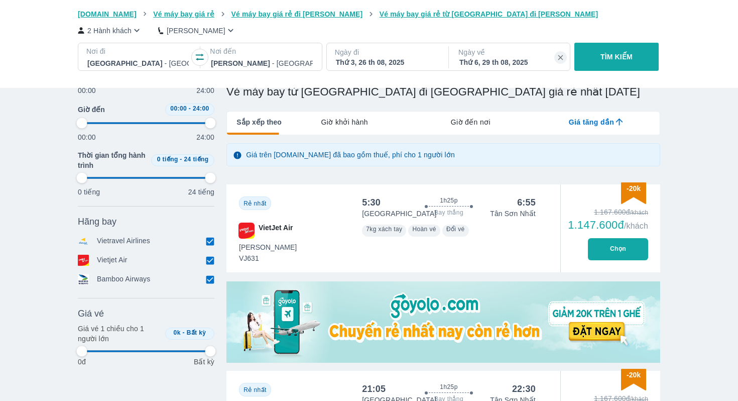
type input "97.9166666666667"
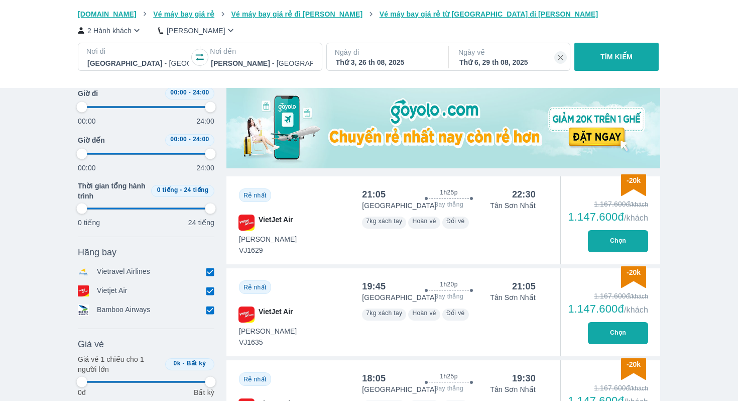
scroll to position [324, 0]
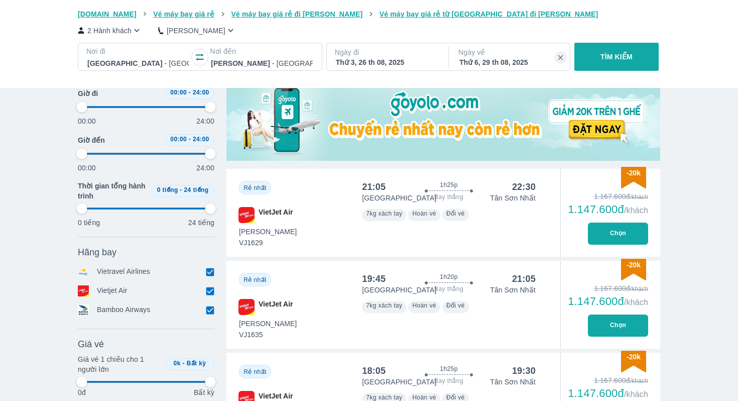
click at [610, 229] on button "Chọn" at bounding box center [618, 233] width 60 height 22
type input "97.9166666666667"
